Goal: Learn about a topic

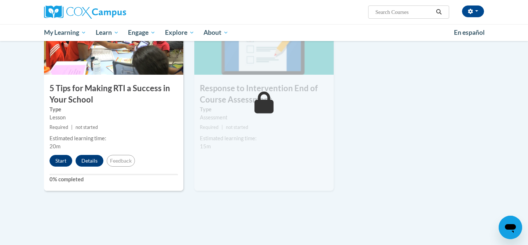
scroll to position [407, 0]
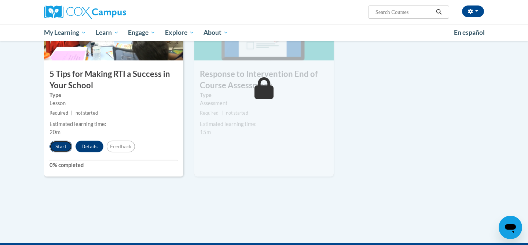
click at [67, 143] on button "Start" at bounding box center [60, 147] width 23 height 12
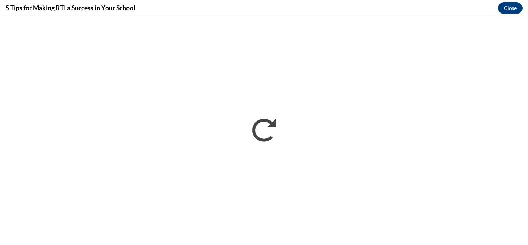
scroll to position [0, 0]
